Goal: Transaction & Acquisition: Subscribe to service/newsletter

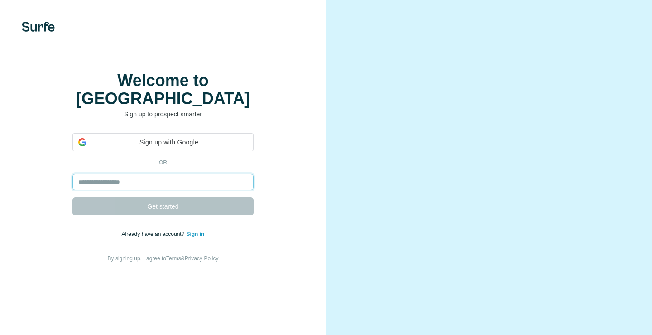
click at [143, 177] on input "email" at bounding box center [162, 182] width 181 height 16
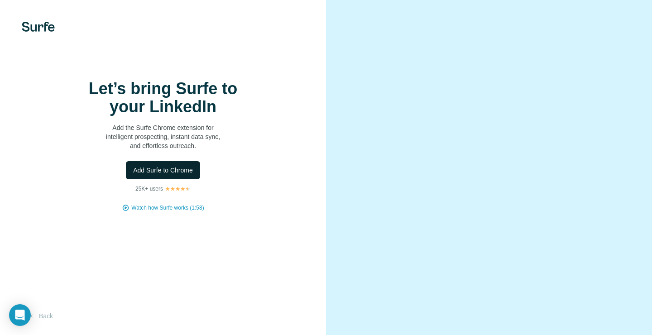
click at [180, 175] on span "Add Surfe to Chrome" at bounding box center [163, 170] width 60 height 9
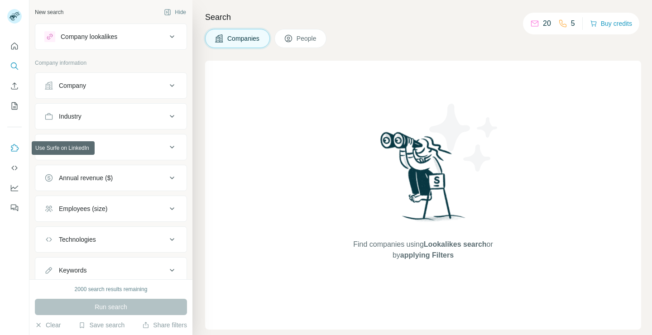
click at [11, 150] on icon "Use Surfe on LinkedIn" at bounding box center [15, 147] width 8 height 7
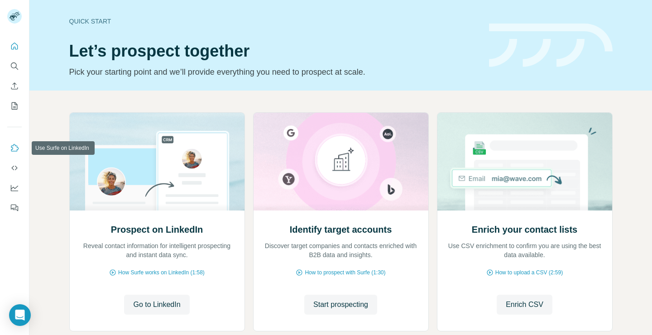
click at [14, 142] on button "Use Surfe on LinkedIn" at bounding box center [14, 148] width 14 height 16
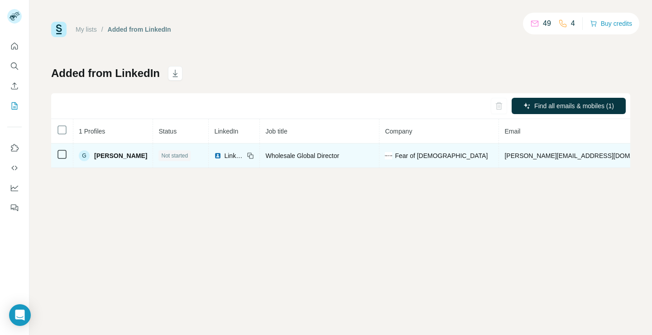
click at [60, 162] on td at bounding box center [62, 156] width 22 height 24
click at [68, 151] on td at bounding box center [62, 156] width 22 height 24
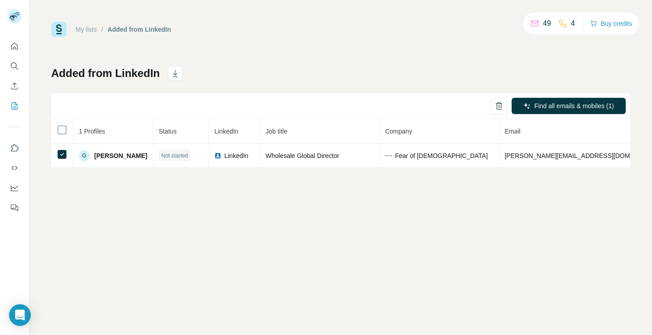
click at [297, 52] on div "My lists / Added from LinkedIn 49 4 Buy credits Added from LinkedIn Find all em…" at bounding box center [340, 95] width 579 height 146
